Goal: Obtain resource: Obtain resource

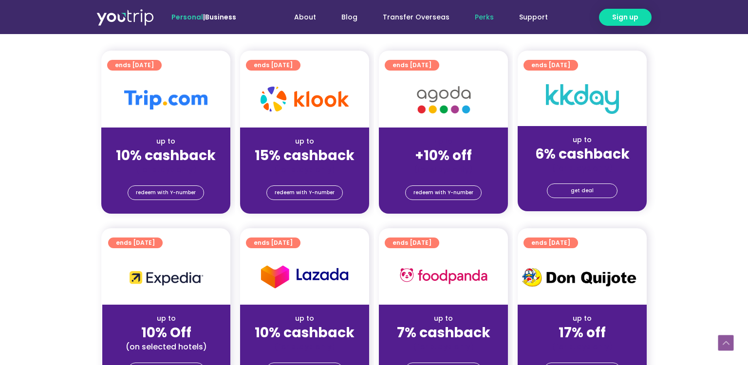
scroll to position [230, 0]
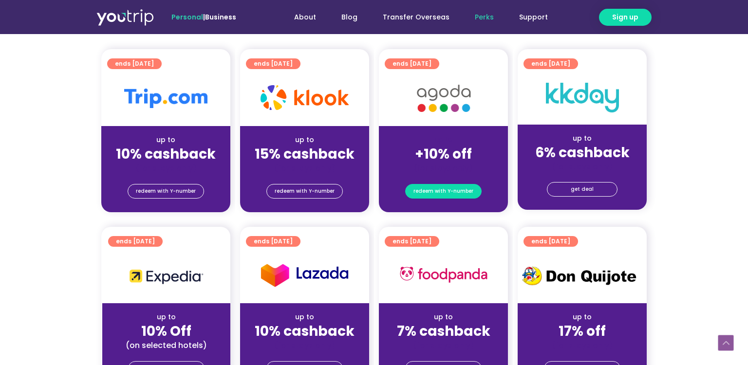
click at [455, 192] on span "redeem with Y-number" at bounding box center [443, 191] width 60 height 14
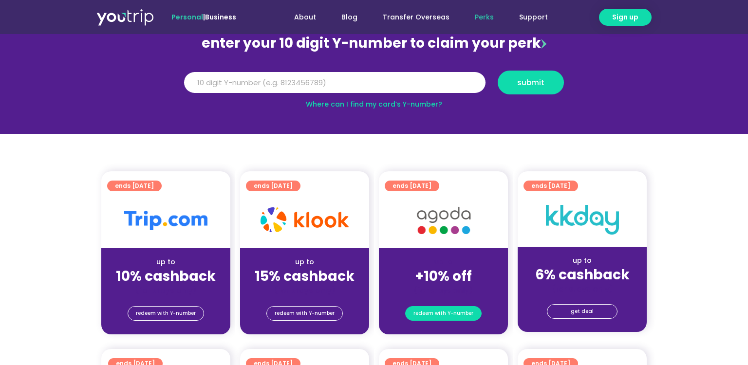
scroll to position [107, 0]
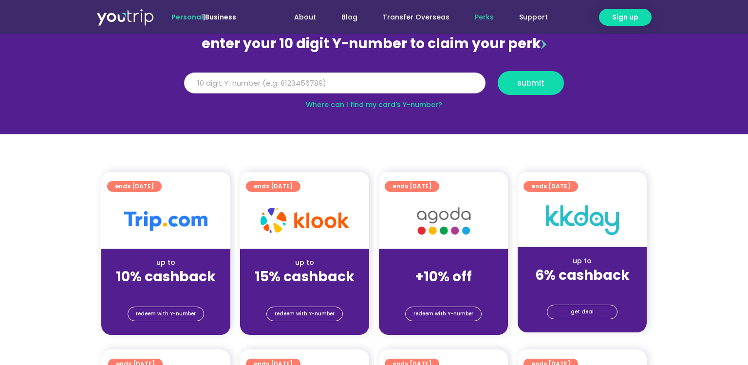
click at [355, 87] on input "Y Number" at bounding box center [334, 83] width 301 height 21
type input "8172146027"
click at [533, 84] on span "submit" at bounding box center [530, 82] width 27 height 7
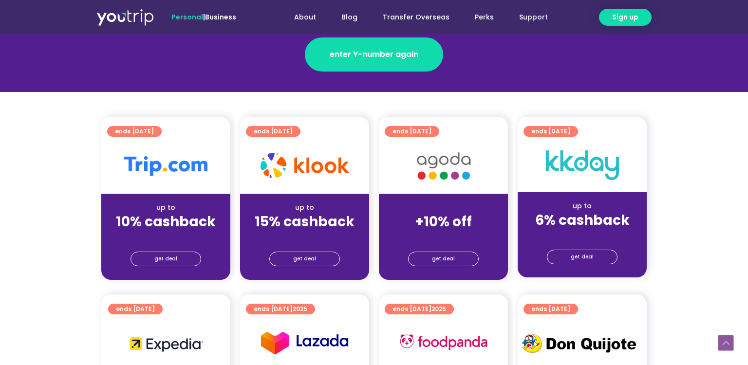
scroll to position [175, 0]
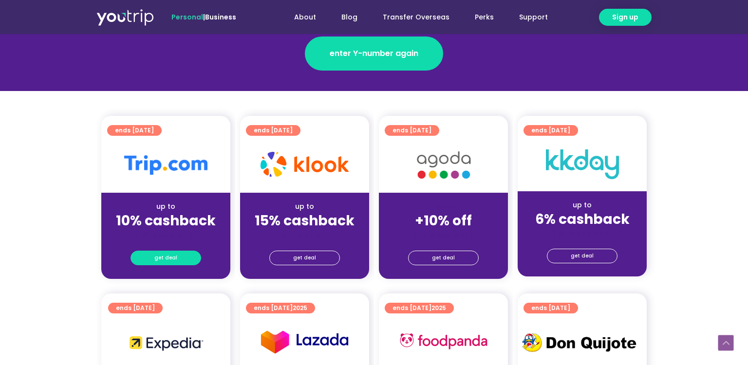
click at [172, 260] on span "get deal" at bounding box center [165, 258] width 23 height 14
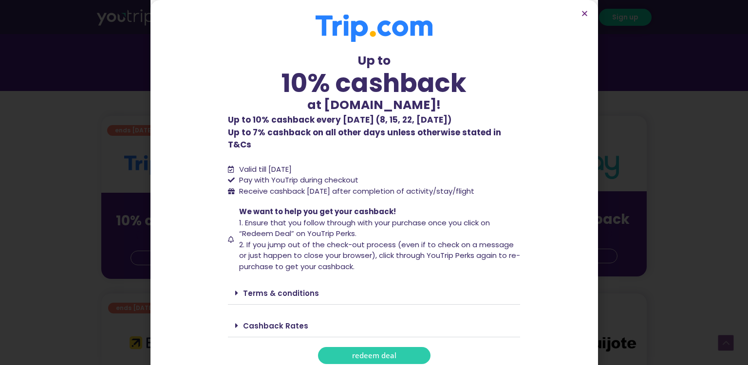
drag, startPoint x: 400, startPoint y: 120, endPoint x: 461, endPoint y: 120, distance: 60.9
click at [451, 120] on b "Up to 10% cashback every [DATE] (8, 15, 22, [DATE])" at bounding box center [339, 120] width 223 height 12
click at [397, 125] on b "Up to 10% cashback every [DATE] (8, 15, 22, [DATE])" at bounding box center [339, 120] width 223 height 12
drag, startPoint x: 414, startPoint y: 120, endPoint x: 405, endPoint y: 120, distance: 9.2
click at [405, 120] on b "Up to 10% cashback every [DATE] (8, 15, 22, [DATE])" at bounding box center [339, 120] width 223 height 12
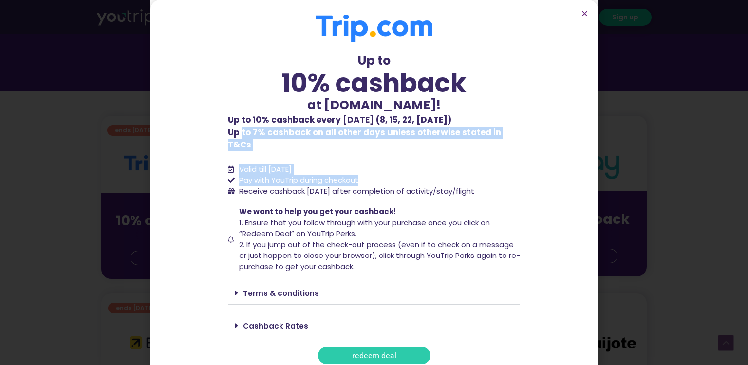
drag, startPoint x: 237, startPoint y: 130, endPoint x: 368, endPoint y: 164, distance: 135.1
click at [368, 164] on div "Up to 10% cashback at [DOMAIN_NAME]! Up to 10% cashback at [DOMAIN_NAME]! Up to…" at bounding box center [374, 190] width 292 height 350
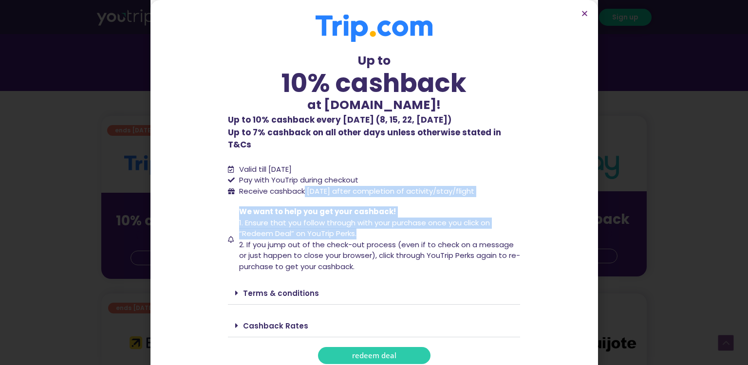
drag, startPoint x: 304, startPoint y: 181, endPoint x: 461, endPoint y: 221, distance: 162.5
click at [461, 221] on div "Up to 10% cashback at [DOMAIN_NAME]! Up to 10% cashback at [DOMAIN_NAME]! Up to…" at bounding box center [374, 190] width 292 height 350
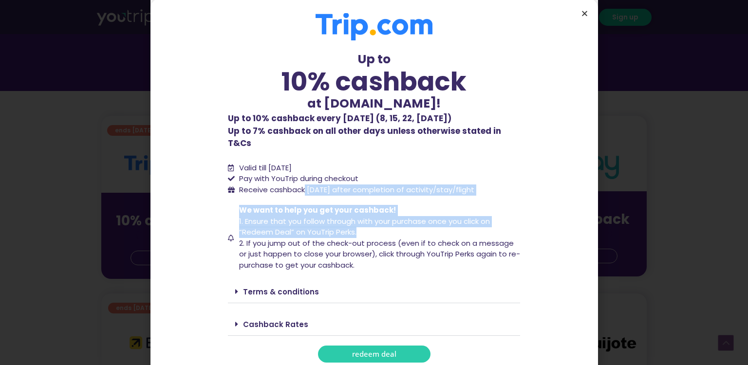
click at [583, 12] on icon "Close" at bounding box center [584, 13] width 7 height 7
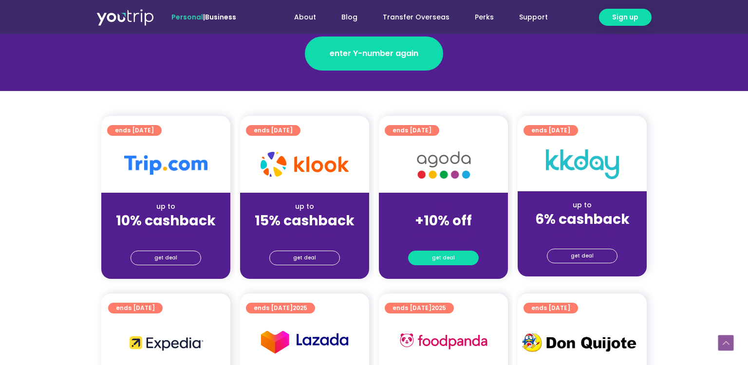
click at [452, 259] on span "get deal" at bounding box center [443, 258] width 23 height 14
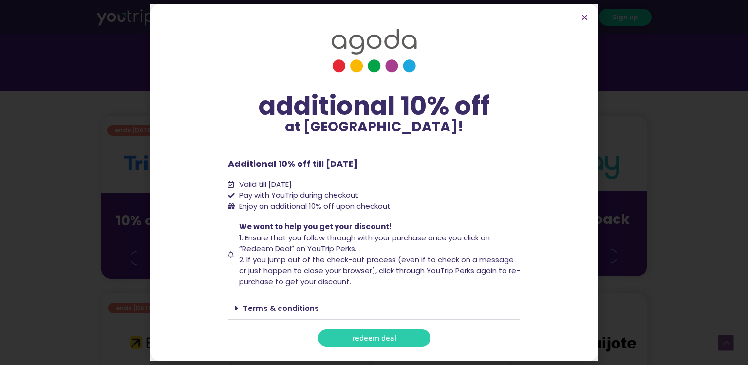
drag, startPoint x: 236, startPoint y: 168, endPoint x: 384, endPoint y: 170, distance: 148.0
click at [384, 170] on div "additional 10% off at [GEOGRAPHIC_DATA]! additional 10% off at [GEOGRAPHIC_DATA…" at bounding box center [374, 182] width 292 height 329
drag, startPoint x: 256, startPoint y: 208, endPoint x: 396, endPoint y: 207, distance: 140.7
click at [396, 207] on li "Enjoy an additional 10% off upon checkout" at bounding box center [374, 206] width 292 height 11
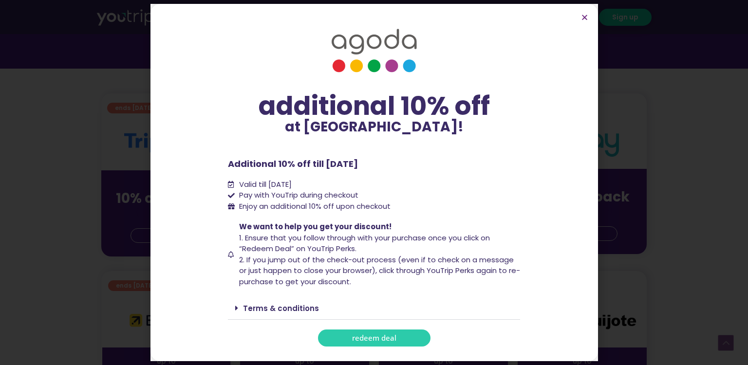
scroll to position [198, 0]
click at [378, 339] on span "redeem deal" at bounding box center [374, 337] width 44 height 7
